Goal: Task Accomplishment & Management: Manage account settings

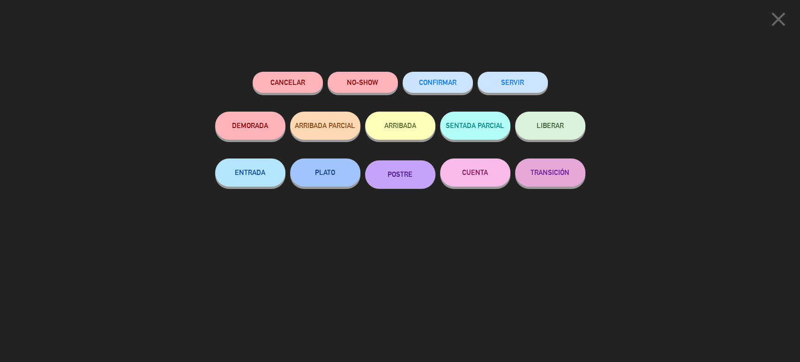
drag, startPoint x: 112, startPoint y: 85, endPoint x: 361, endPoint y: 131, distance: 253.3
click at [120, 85] on div "close Cancelar NO-SHOW CONFIRMAR SERVIR DEMORADA ARRIBADA PARCIAL ARRIBADA SENT…" at bounding box center [400, 181] width 800 height 362
click at [319, 177] on button "PLATO" at bounding box center [325, 172] width 70 height 28
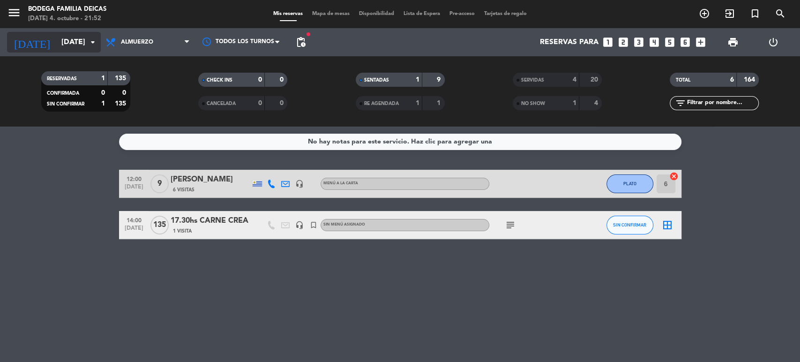
click at [57, 45] on input "[DATE]" at bounding box center [106, 42] width 99 height 18
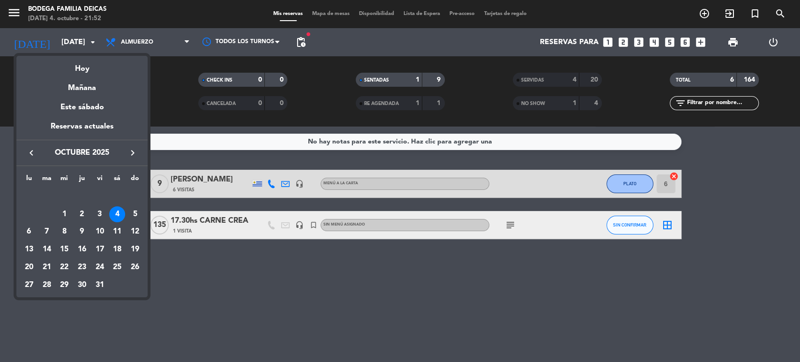
drag, startPoint x: 95, startPoint y: 232, endPoint x: 112, endPoint y: 244, distance: 20.8
click at [96, 232] on div "10" at bounding box center [100, 232] width 16 height 16
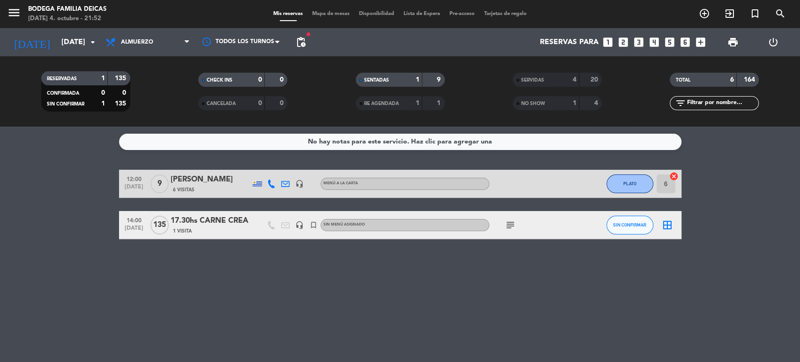
type input "[DATE]"
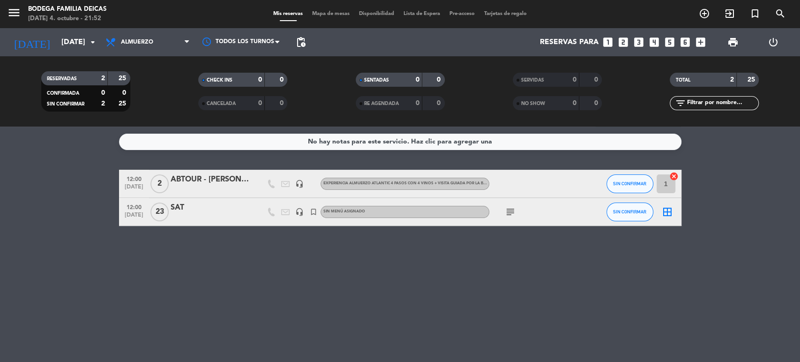
click at [198, 177] on div "ABTOUR - [PERSON_NAME] / [PERSON_NAME]" at bounding box center [211, 179] width 80 height 12
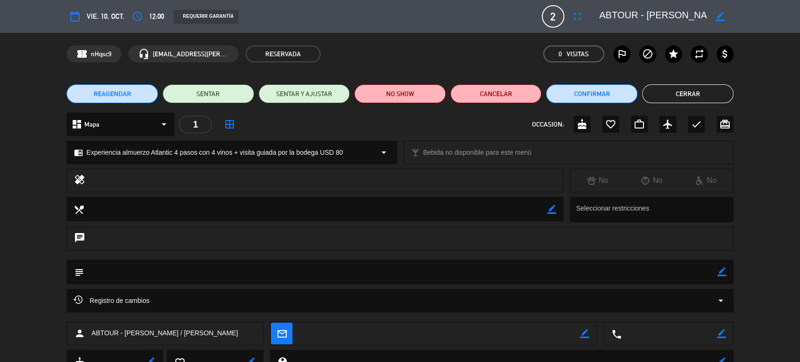
scroll to position [0, 27]
drag, startPoint x: 642, startPoint y: 21, endPoint x: 790, endPoint y: 44, distance: 149.5
click at [790, 44] on div "calendar_today vie. 10, oct. access_time 12:00 REQUERIR GARANTÍA 2 ABTOUR - [PE…" at bounding box center [400, 181] width 800 height 362
click at [112, 98] on span "REAGENDAR" at bounding box center [113, 94] width 38 height 10
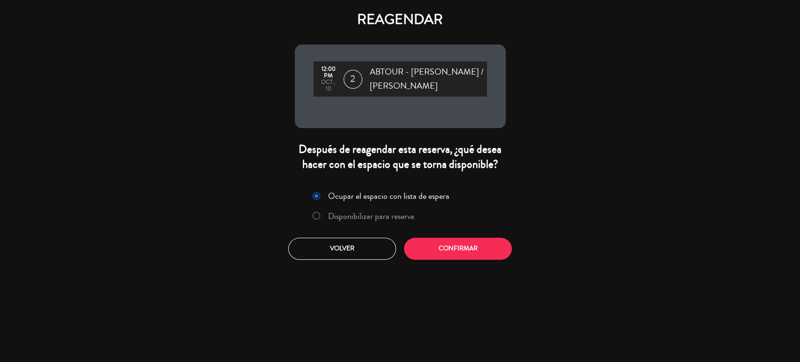
click at [355, 216] on label "Disponibilizar para reserva" at bounding box center [371, 216] width 86 height 8
drag, startPoint x: 482, startPoint y: 256, endPoint x: 454, endPoint y: 248, distance: 28.9
click at [482, 256] on button "Confirmar" at bounding box center [458, 249] width 108 height 22
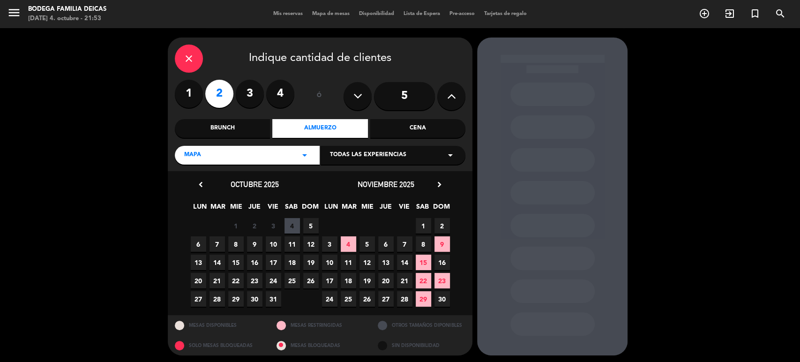
drag, startPoint x: 249, startPoint y: 149, endPoint x: 255, endPoint y: 162, distance: 13.9
click at [249, 149] on div "Mapa arrow_drop_down" at bounding box center [247, 155] width 145 height 19
click at [247, 129] on div "Brunch" at bounding box center [222, 128] width 95 height 19
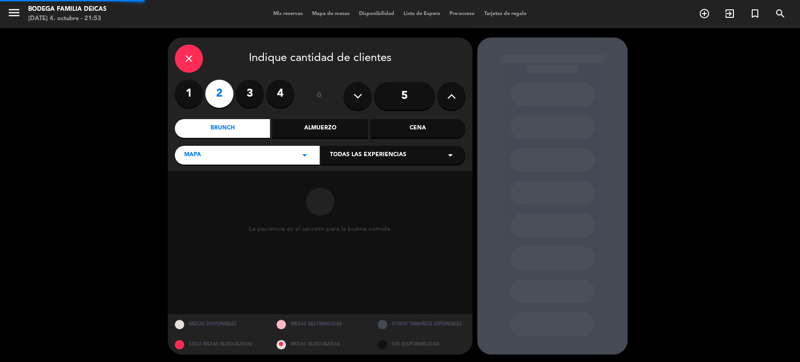
click at [323, 126] on div "Almuerzo" at bounding box center [319, 128] width 95 height 19
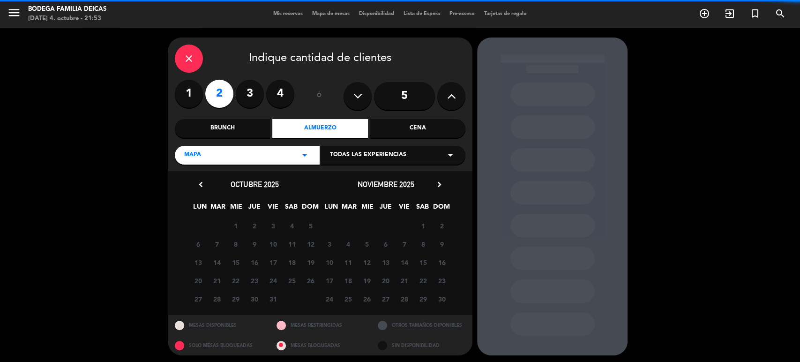
click at [280, 154] on div "Mapa arrow_drop_down" at bounding box center [247, 155] width 145 height 19
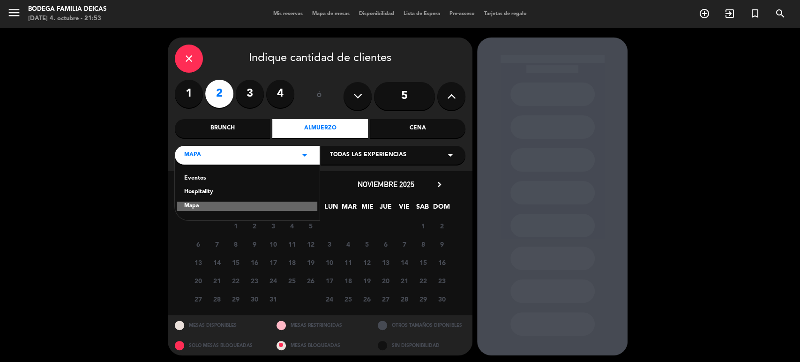
click at [191, 181] on div "Eventos" at bounding box center [247, 178] width 126 height 9
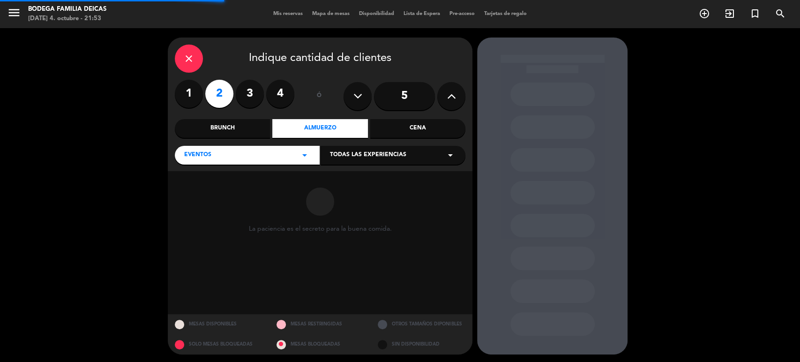
click at [251, 165] on div "close Indique cantidad de clientes 1 2 3 4 ó 5 Brunch Almuerzo Cena Eventos arr…" at bounding box center [320, 105] width 305 height 134
click at [218, 160] on div "Eventos arrow_drop_down" at bounding box center [247, 155] width 145 height 19
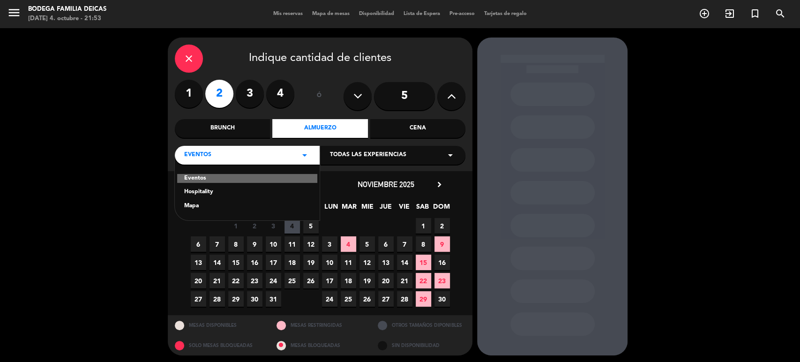
click at [196, 191] on div "Hospitality" at bounding box center [247, 192] width 126 height 9
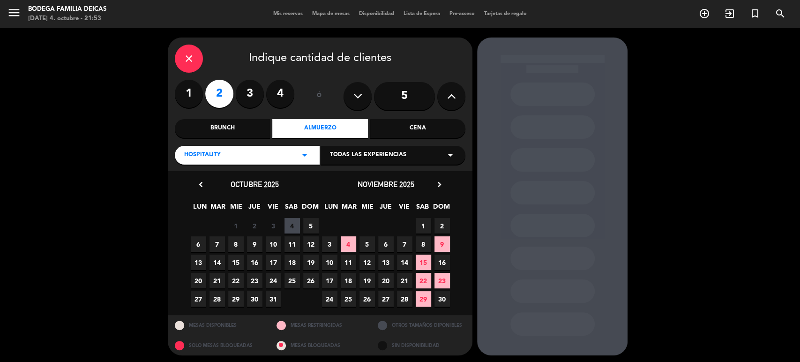
click at [277, 244] on span "10" at bounding box center [273, 243] width 15 height 15
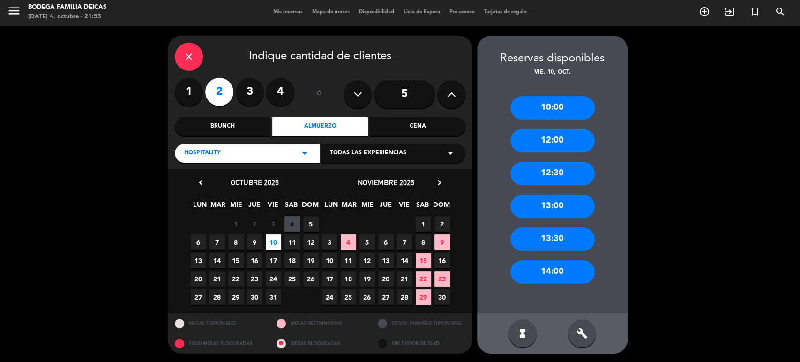
click at [540, 105] on div "10:00" at bounding box center [553, 107] width 84 height 23
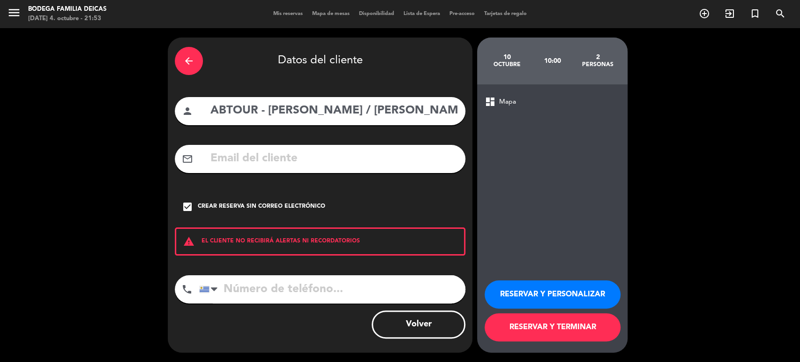
scroll to position [0, 0]
click at [211, 113] on input "ABTOUR - [PERSON_NAME] / [PERSON_NAME]" at bounding box center [334, 110] width 249 height 19
drag, startPoint x: 239, startPoint y: 107, endPoint x: 199, endPoint y: 108, distance: 39.4
click at [200, 107] on div "person 10.45hs ABTOUR - [PERSON_NAME] / [PERSON_NAME]" at bounding box center [320, 111] width 291 height 28
drag, startPoint x: 237, startPoint y: 111, endPoint x: 145, endPoint y: 121, distance: 92.5
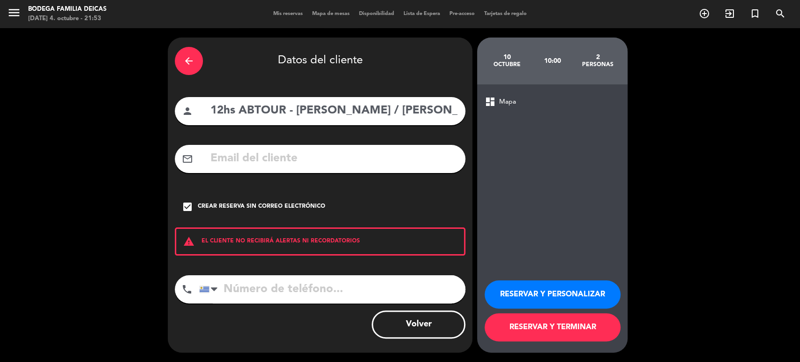
click at [145, 121] on div "arrow_back Datos del cliente person 12hs ABTOUR - [PERSON_NAME] / [PERSON_NAME]…" at bounding box center [400, 195] width 800 height 334
type input "ABTOUR - [PERSON_NAME] / [PERSON_NAME]"
click at [547, 291] on button "RESERVAR Y PERSONALIZAR" at bounding box center [553, 294] width 136 height 28
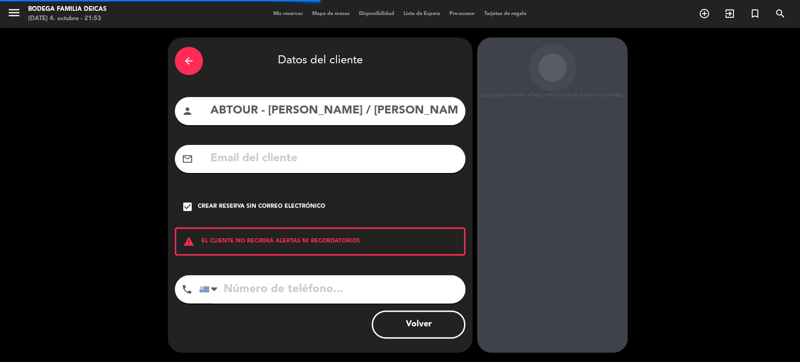
scroll to position [12, 0]
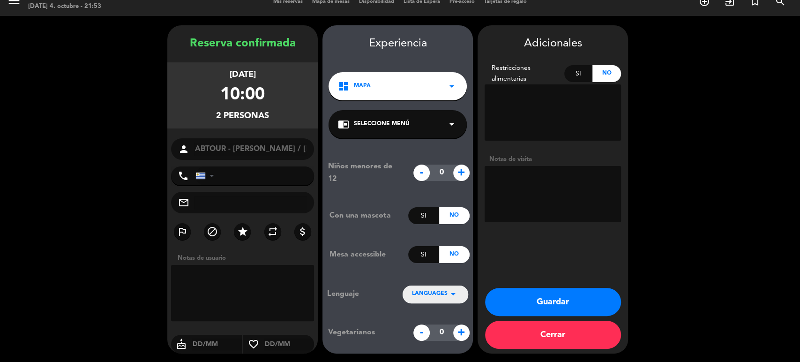
click at [251, 93] on div "10:00" at bounding box center [242, 96] width 45 height 28
click at [554, 341] on button "Cerrar" at bounding box center [553, 335] width 136 height 28
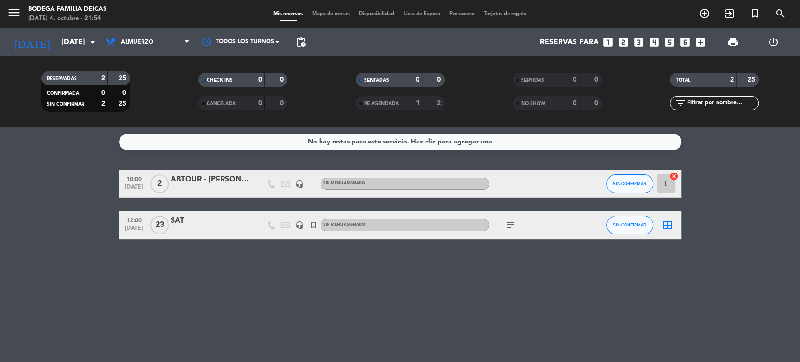
click at [195, 179] on div "ABTOUR - [PERSON_NAME] / [PERSON_NAME]" at bounding box center [211, 179] width 80 height 12
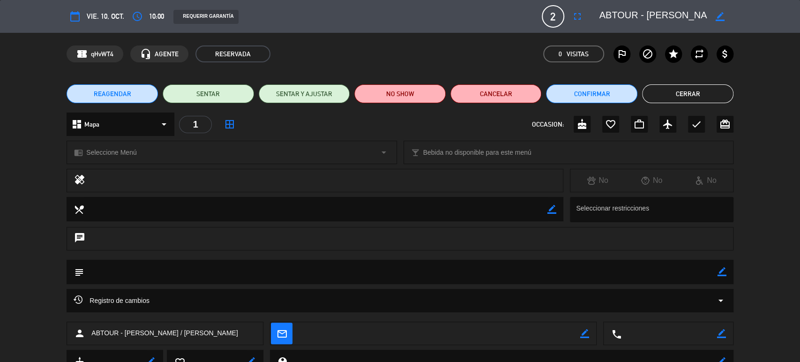
click at [111, 99] on button "REAGENDAR" at bounding box center [112, 93] width 91 height 19
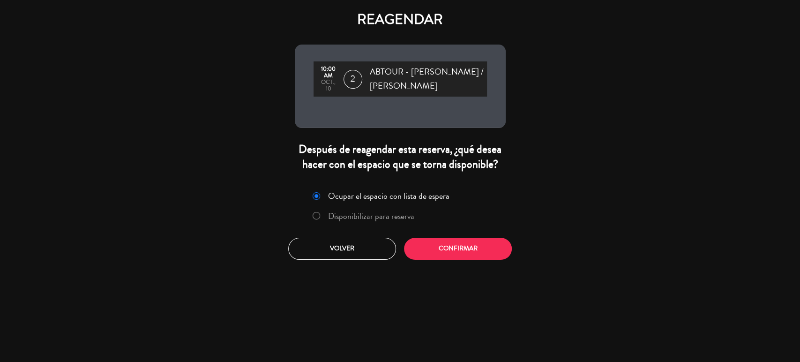
drag, startPoint x: 395, startPoint y: 220, endPoint x: 423, endPoint y: 237, distance: 32.8
click at [403, 224] on label "Disponibilizar para reserva" at bounding box center [364, 216] width 112 height 17
click at [451, 261] on div "Ocupar el espacio con lista de espera Disponibilizar para reserva Volver Confir…" at bounding box center [400, 223] width 225 height 85
click at [474, 257] on button "Confirmar" at bounding box center [458, 249] width 108 height 22
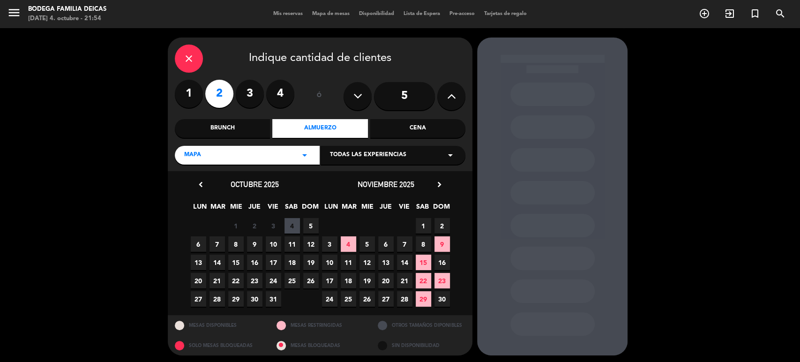
click at [278, 244] on span "10" at bounding box center [273, 243] width 15 height 15
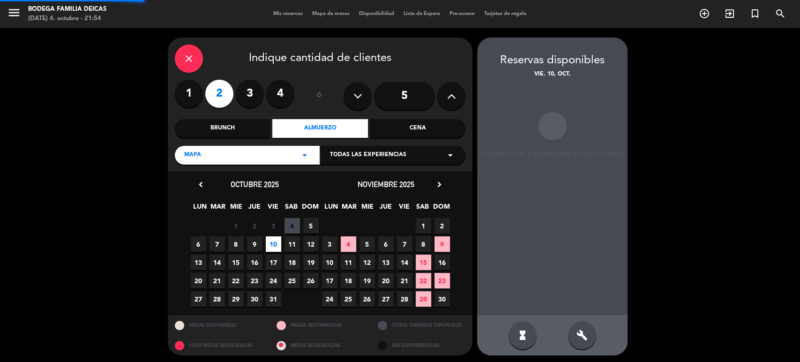
scroll to position [2, 0]
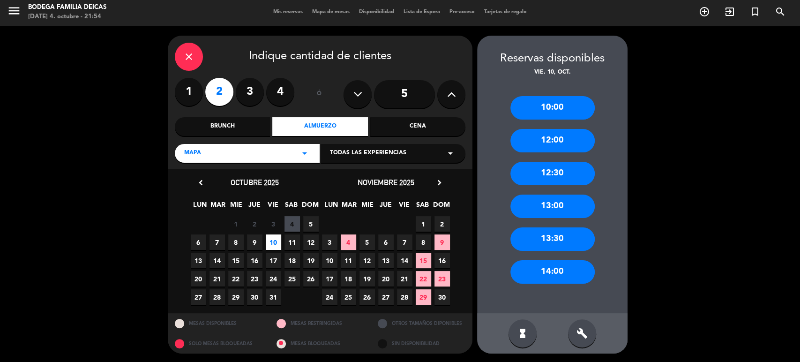
drag, startPoint x: 550, startPoint y: 145, endPoint x: 498, endPoint y: 213, distance: 85.6
click at [550, 145] on div "12:00" at bounding box center [553, 140] width 84 height 23
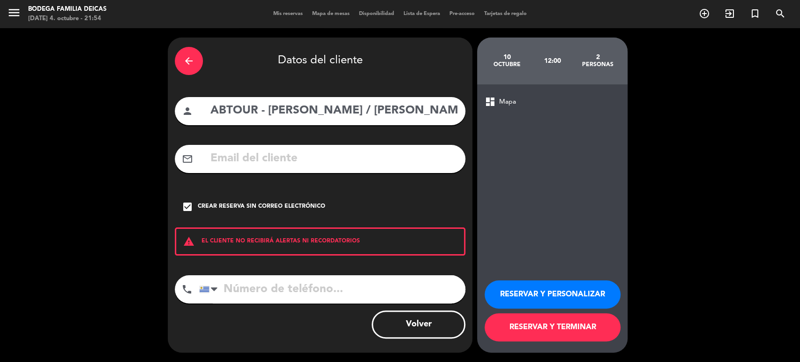
click at [568, 324] on button "RESERVAR Y TERMINAR" at bounding box center [553, 327] width 136 height 28
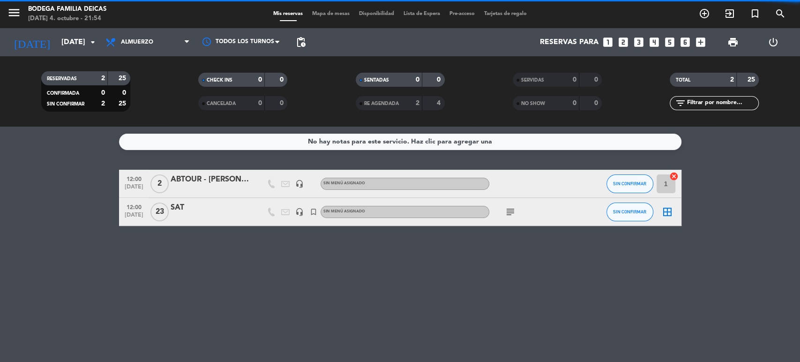
click at [211, 170] on div "12:00 [DATE] 2 ABTOUR - [PERSON_NAME] / [PERSON_NAME] headset_mic Sin menú asig…" at bounding box center [400, 184] width 563 height 28
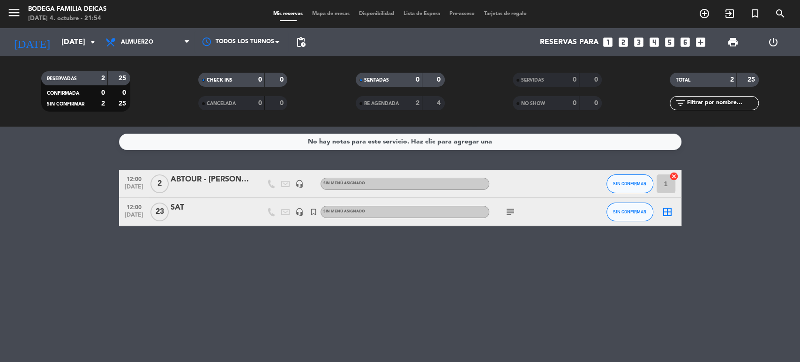
click at [208, 177] on div "ABTOUR - [PERSON_NAME] / [PERSON_NAME]" at bounding box center [211, 179] width 80 height 12
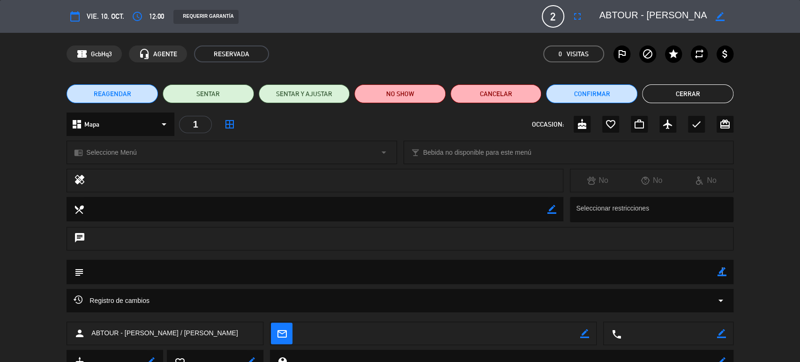
click at [721, 271] on icon "border_color" at bounding box center [722, 271] width 9 height 9
click at [680, 270] on textarea at bounding box center [401, 272] width 634 height 24
type textarea "Coordinar traslado desde sofitel - Facturar todo a [GEOGRAPHIC_DATA]"
click at [722, 269] on icon at bounding box center [722, 271] width 9 height 9
click at [698, 97] on button "Cerrar" at bounding box center [687, 93] width 91 height 19
